Goal: Transaction & Acquisition: Obtain resource

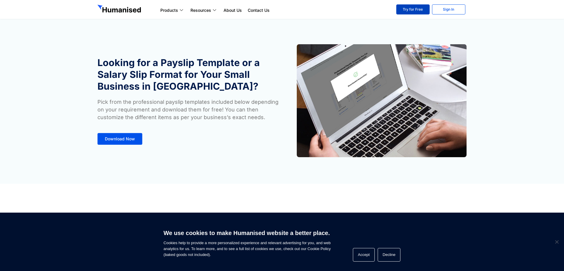
click at [417, 9] on link "Try for Free" at bounding box center [412, 9] width 33 height 10
